Goal: Use online tool/utility: Utilize a website feature to perform a specific function

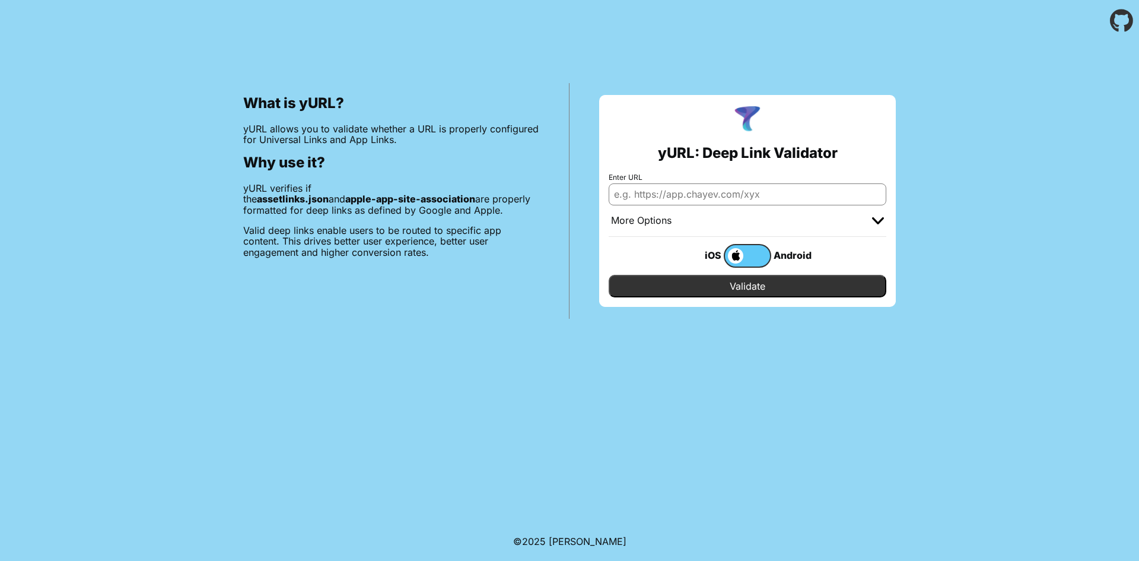
click at [732, 196] on input "Enter URL" at bounding box center [748, 193] width 278 height 21
type input "[DOMAIN_NAME]"
click at [714, 296] on input "Validate" at bounding box center [748, 286] width 278 height 23
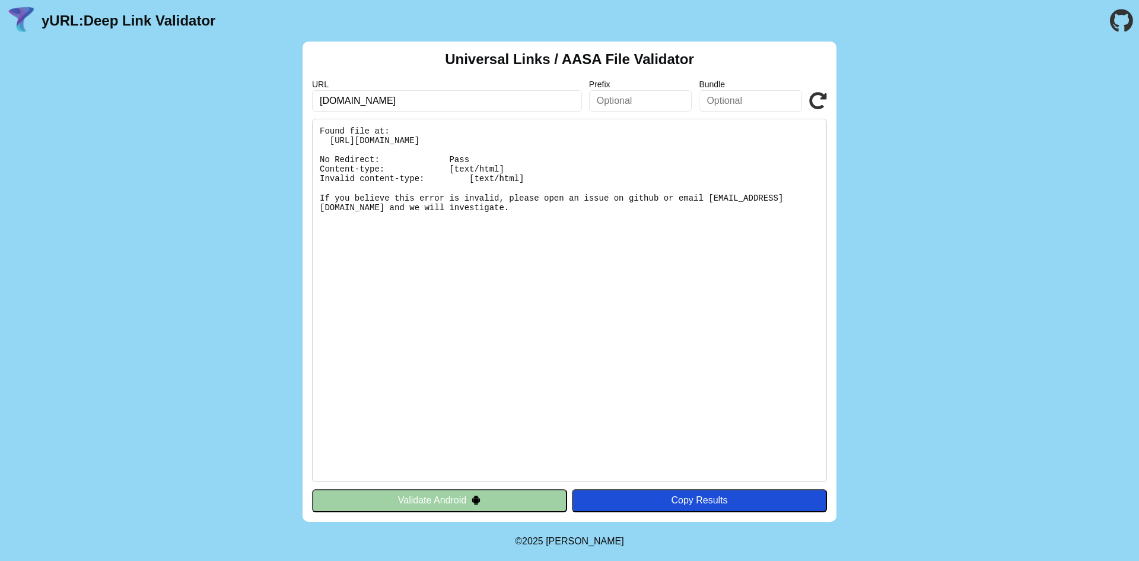
click at [341, 100] on input "ccpal.org" at bounding box center [447, 100] width 270 height 21
type input "[DOMAIN_NAME]"
click button "Validate" at bounding box center [0, 0] width 0 height 0
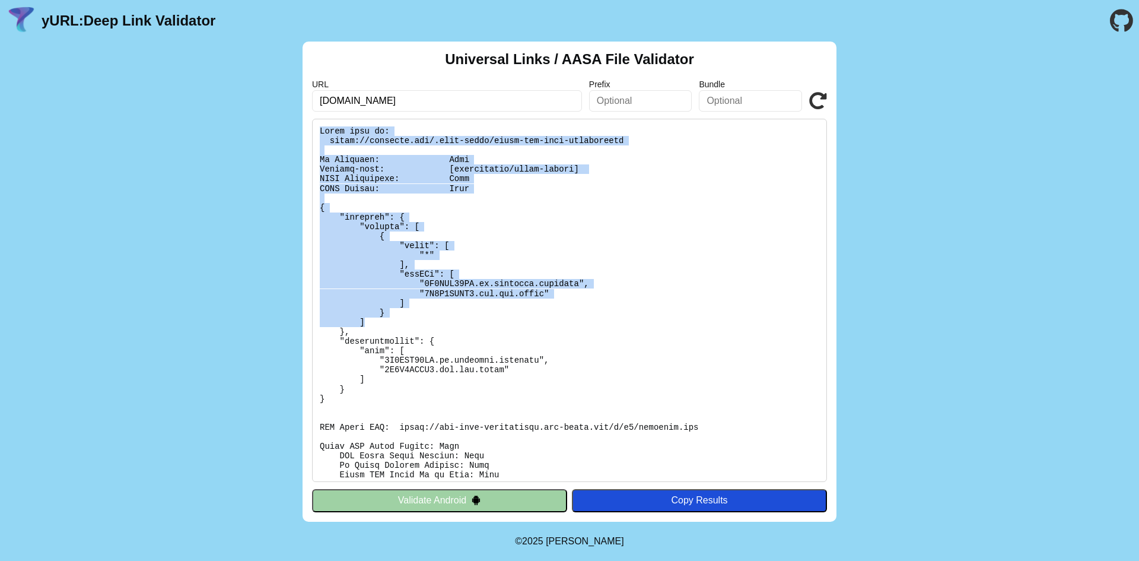
drag, startPoint x: 318, startPoint y: 128, endPoint x: 558, endPoint y: 323, distance: 310.0
click at [558, 323] on pre at bounding box center [569, 300] width 515 height 363
copy pre "Found file at: [URL][DOMAIN_NAME] No Redirect: Pass Content-type: [application/…"
click at [386, 179] on pre at bounding box center [569, 300] width 515 height 363
click at [322, 131] on pre at bounding box center [569, 300] width 515 height 363
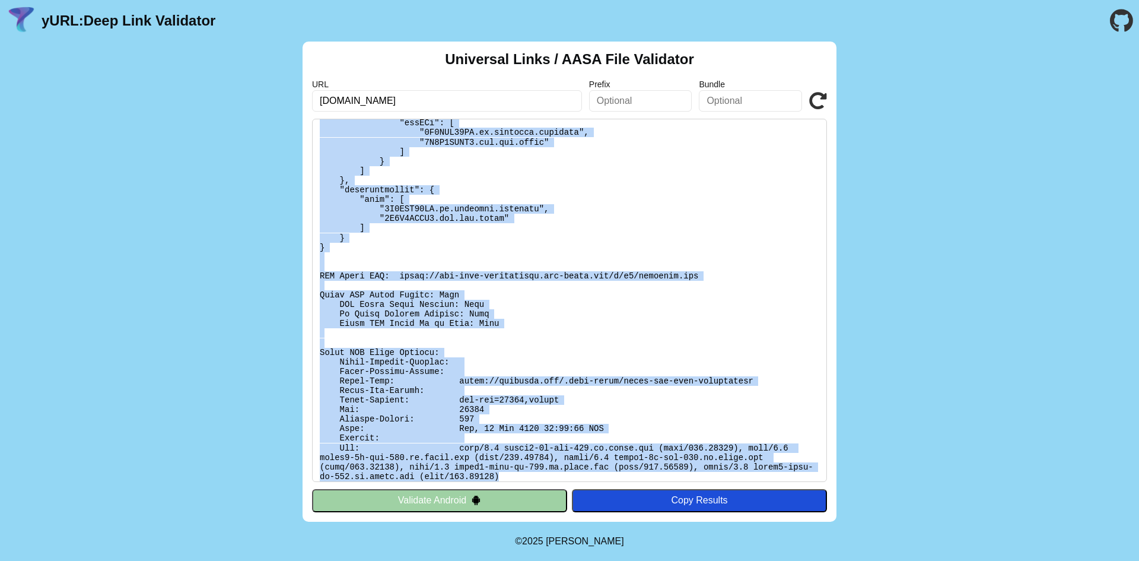
scroll to position [158, 0]
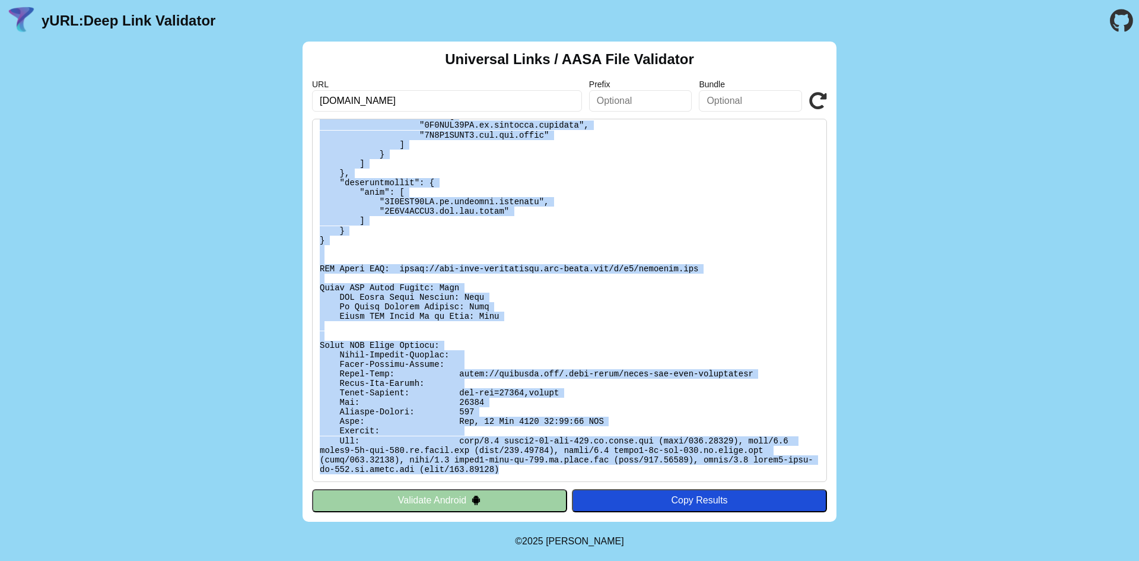
drag, startPoint x: 319, startPoint y: 128, endPoint x: 507, endPoint y: 473, distance: 393.5
click at [507, 473] on pre at bounding box center [569, 300] width 515 height 363
copy pre "Found file at: https://ccpalapp.org/.well-known/apple-app-site-association No R…"
